Goal: Task Accomplishment & Management: Manage account settings

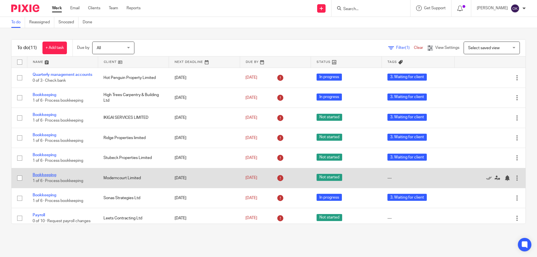
click at [51, 177] on link "Bookkeeping" at bounding box center [45, 175] width 24 height 4
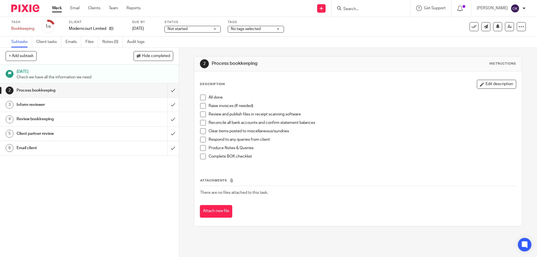
click at [207, 30] on span "Not started" at bounding box center [189, 29] width 42 height 6
click at [196, 52] on li "In progress" at bounding box center [193, 50] width 56 height 12
click at [255, 30] on span "No tags selected" at bounding box center [246, 29] width 30 height 4
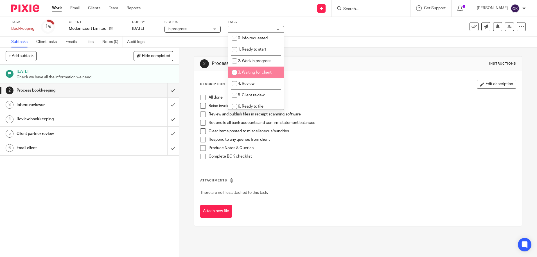
click at [248, 74] on span "3. Waiting for client" at bounding box center [255, 73] width 34 height 4
checkbox input "true"
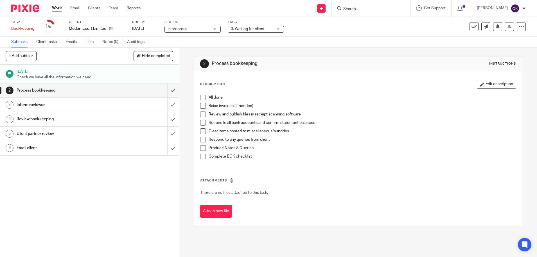
click at [21, 10] on img at bounding box center [25, 9] width 28 height 8
